Goal: Check status: Check status

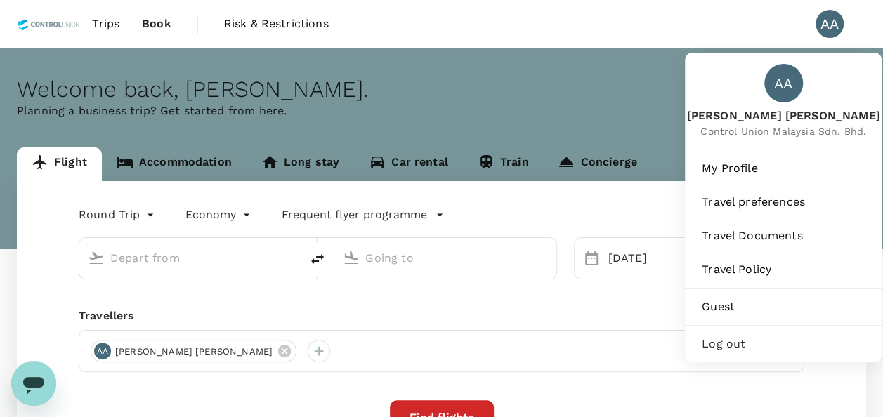
click at [830, 25] on div "AA" at bounding box center [830, 24] width 28 height 28
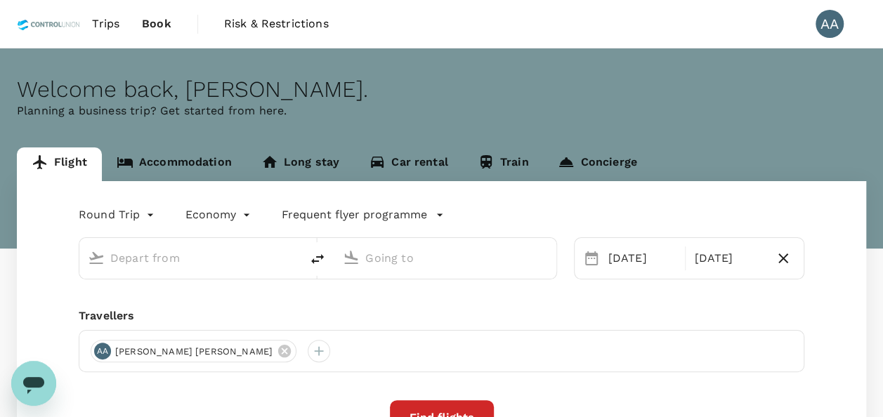
type input "[GEOGRAPHIC_DATA], [GEOGRAPHIC_DATA] (any)"
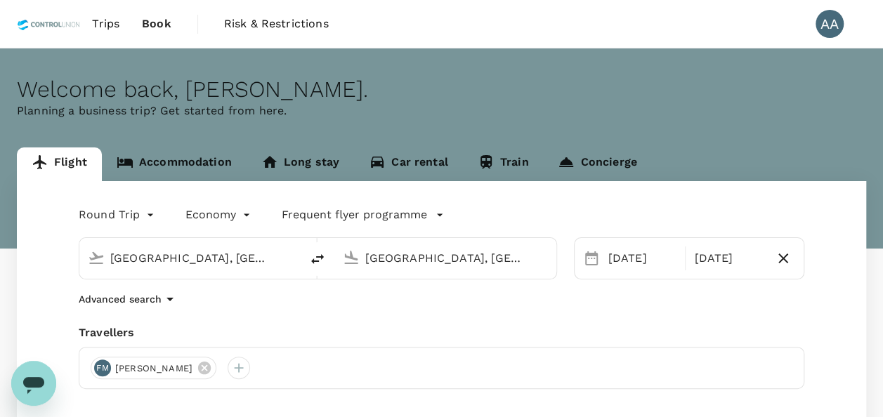
click at [830, 25] on div "AA" at bounding box center [830, 24] width 28 height 28
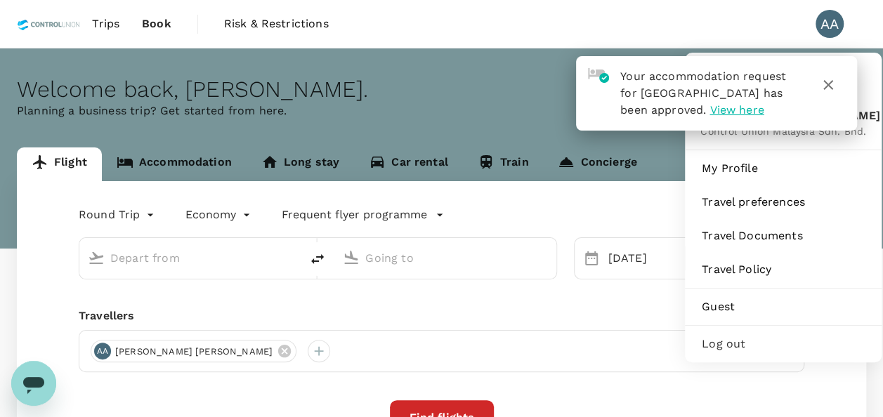
type input "[GEOGRAPHIC_DATA], [GEOGRAPHIC_DATA] (any)"
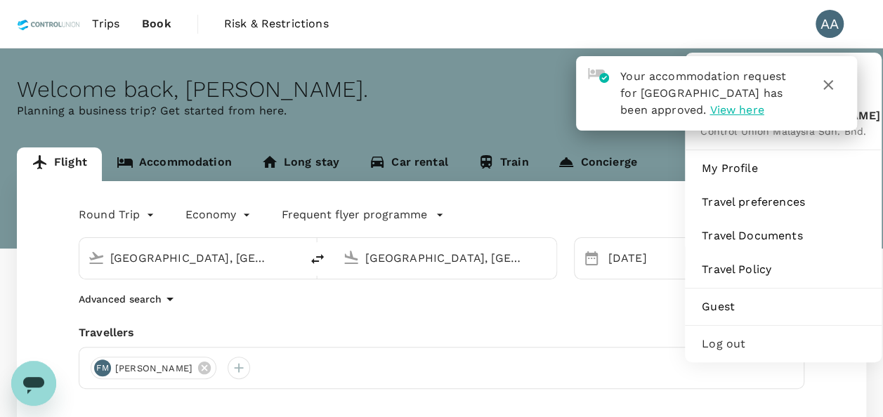
click at [824, 33] on div "AA" at bounding box center [830, 24] width 28 height 28
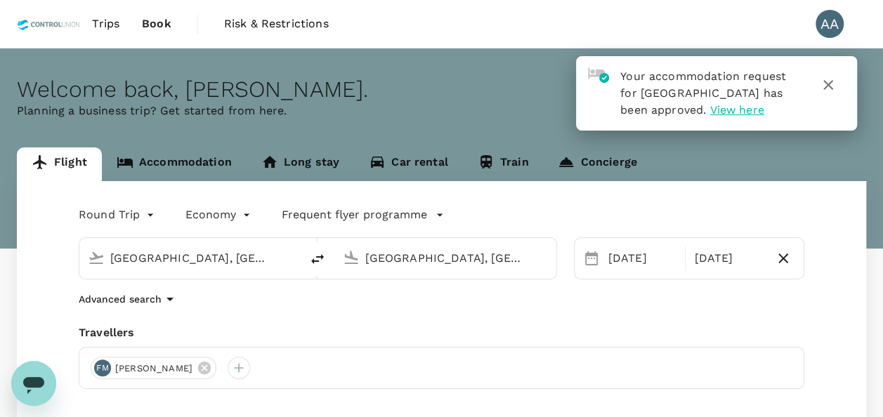
click at [122, 18] on link "Trips" at bounding box center [106, 24] width 50 height 48
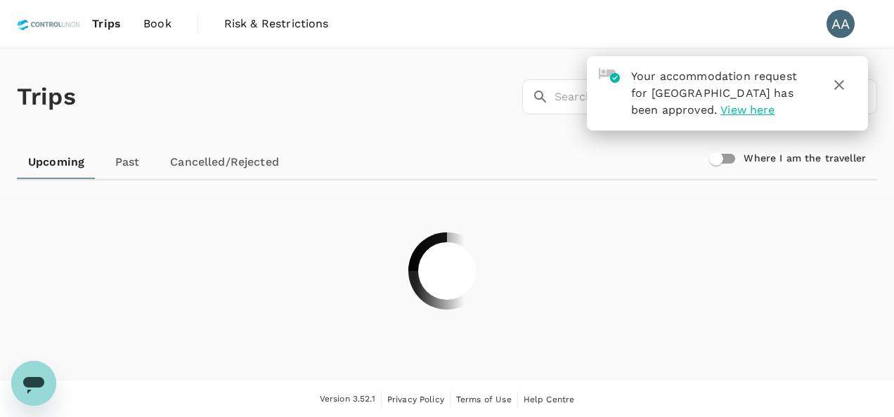
click at [840, 87] on icon "button" at bounding box center [838, 85] width 17 height 17
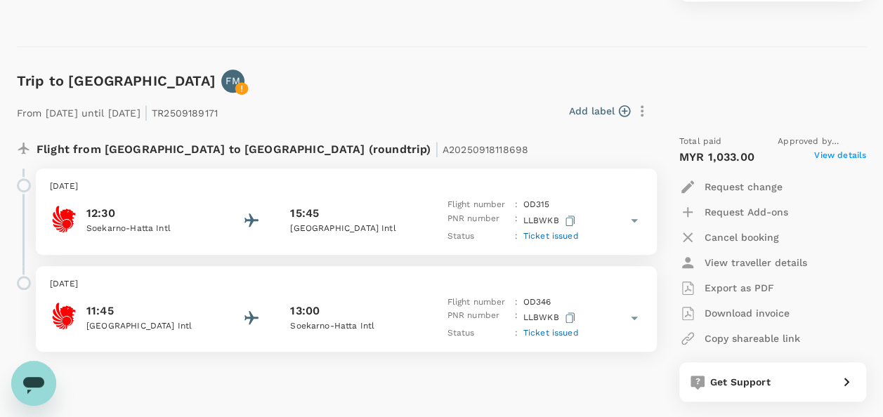
scroll to position [562, 0]
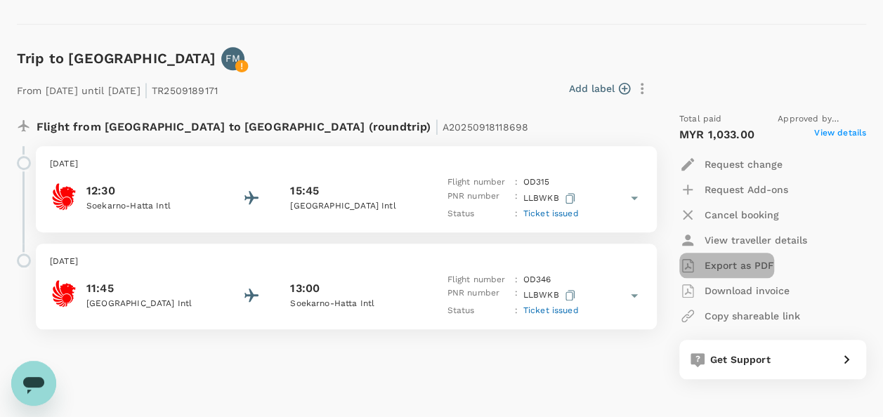
click at [730, 266] on p "Export as PDF" at bounding box center [740, 266] width 70 height 14
click at [540, 214] on span "Ticket issued" at bounding box center [550, 214] width 55 height 10
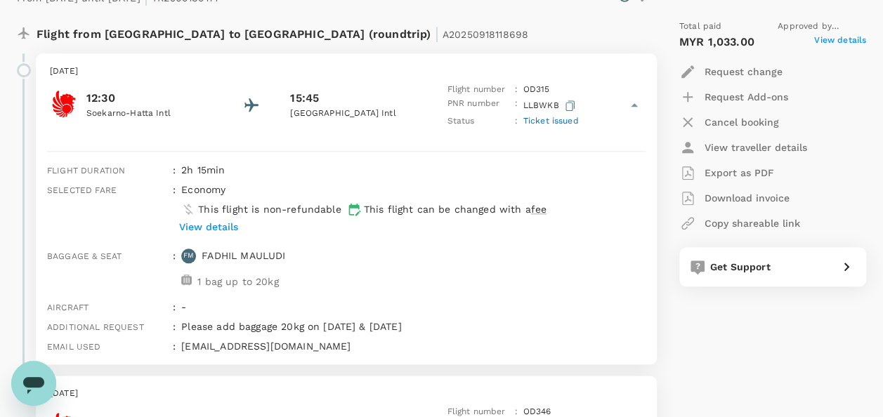
scroll to position [632, 0]
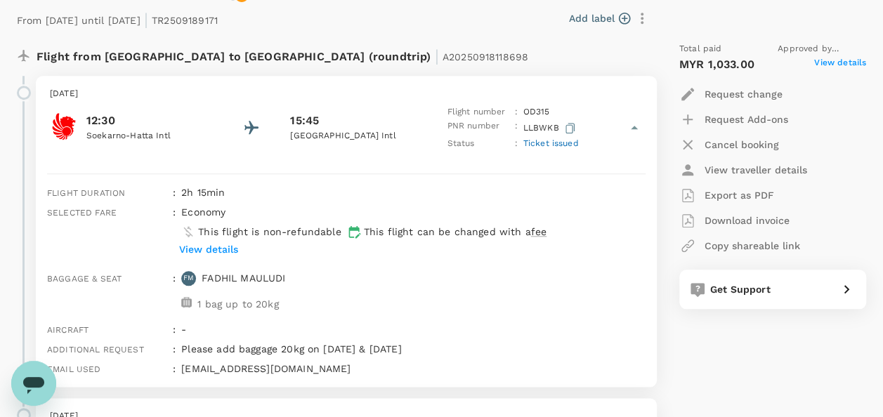
drag, startPoint x: 756, startPoint y: 197, endPoint x: 754, endPoint y: 371, distance: 174.2
click at [754, 371] on div "Total paid Approved by [PERSON_NAME] Bin [PERSON_NAME] MYR 1,033.00 View detail…" at bounding box center [758, 263] width 215 height 465
